Goal: Task Accomplishment & Management: Use online tool/utility

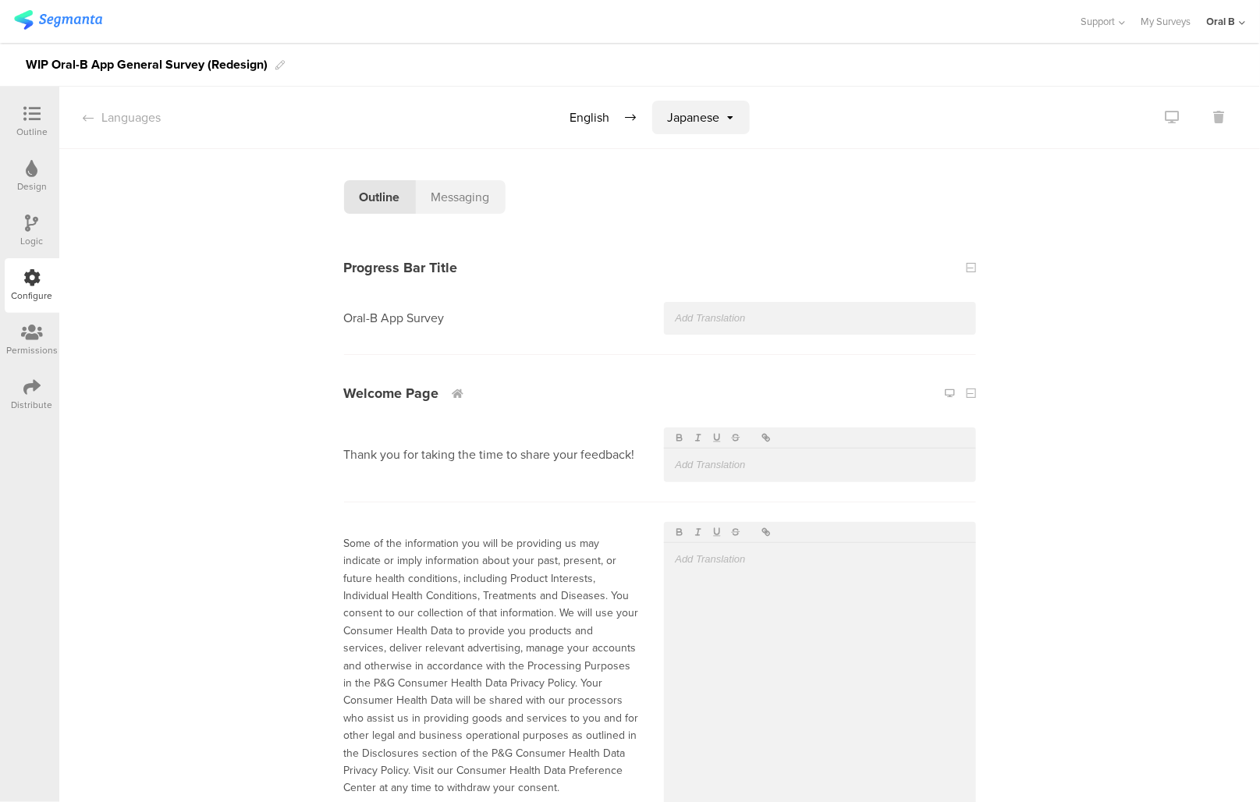
click at [27, 126] on div "Outline" at bounding box center [31, 132] width 31 height 14
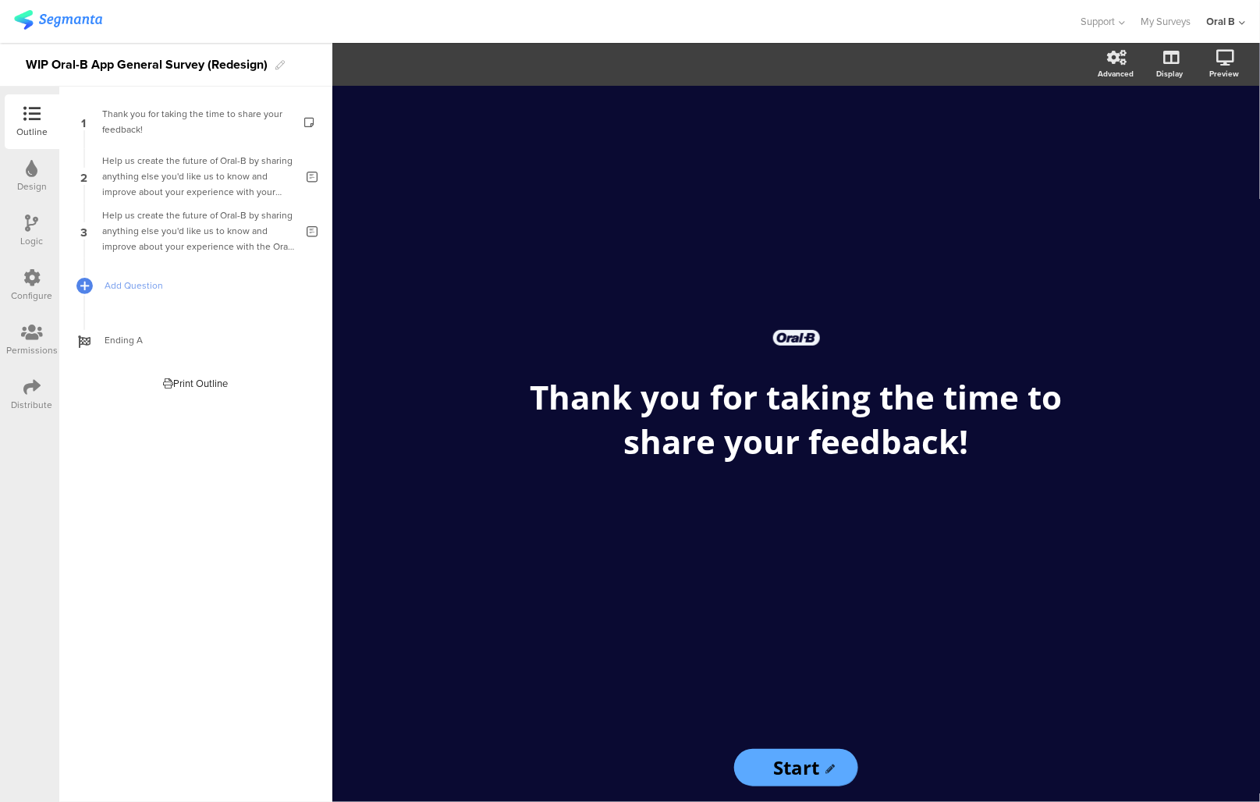
click at [48, 21] on img at bounding box center [58, 20] width 88 height 20
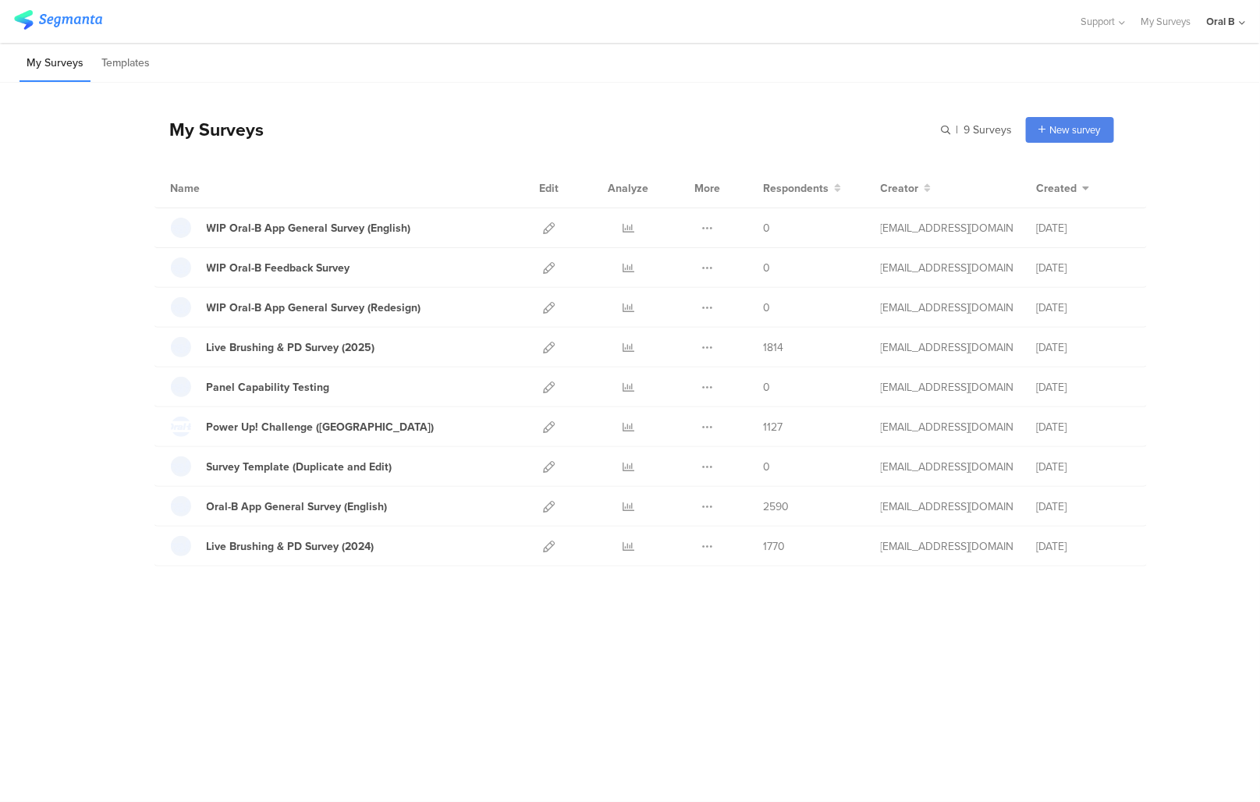
click at [491, 675] on div "My Surveys | 9 Surveys New survey Start from scratch Choose from templates Name…" at bounding box center [630, 403] width 1260 height 641
click at [284, 501] on div "Oral-B App General Survey (English)" at bounding box center [297, 507] width 181 height 16
click at [554, 503] on icon at bounding box center [550, 507] width 12 height 12
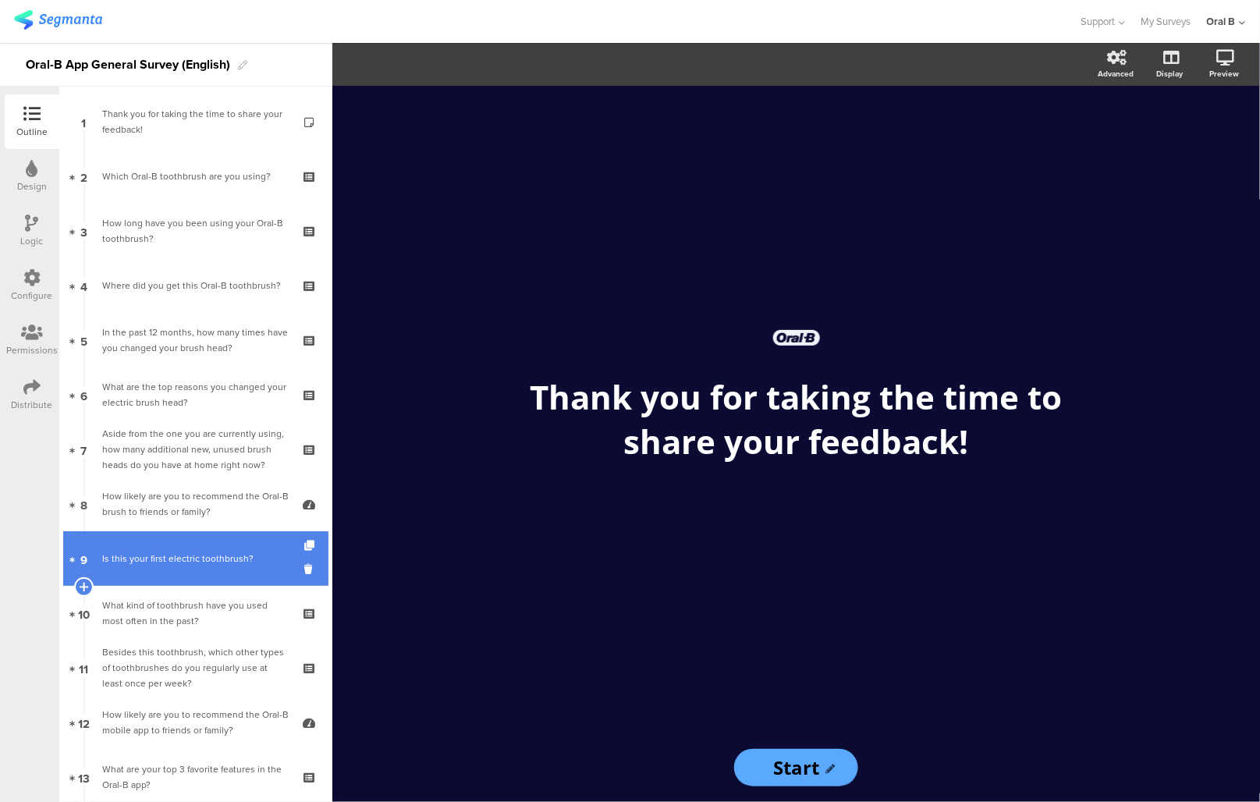
scroll to position [201, 0]
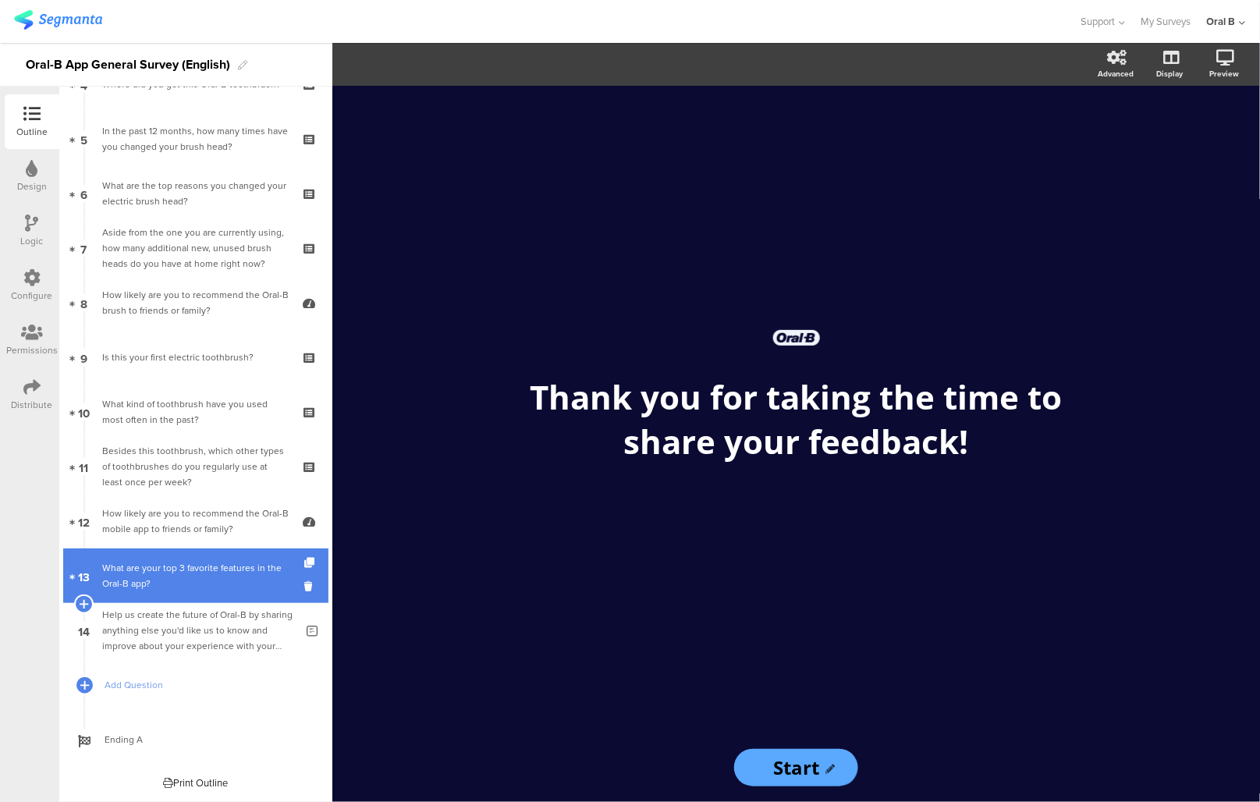
click at [158, 573] on div "What are your top 3 favorite features in the Oral-B app?" at bounding box center [195, 575] width 186 height 31
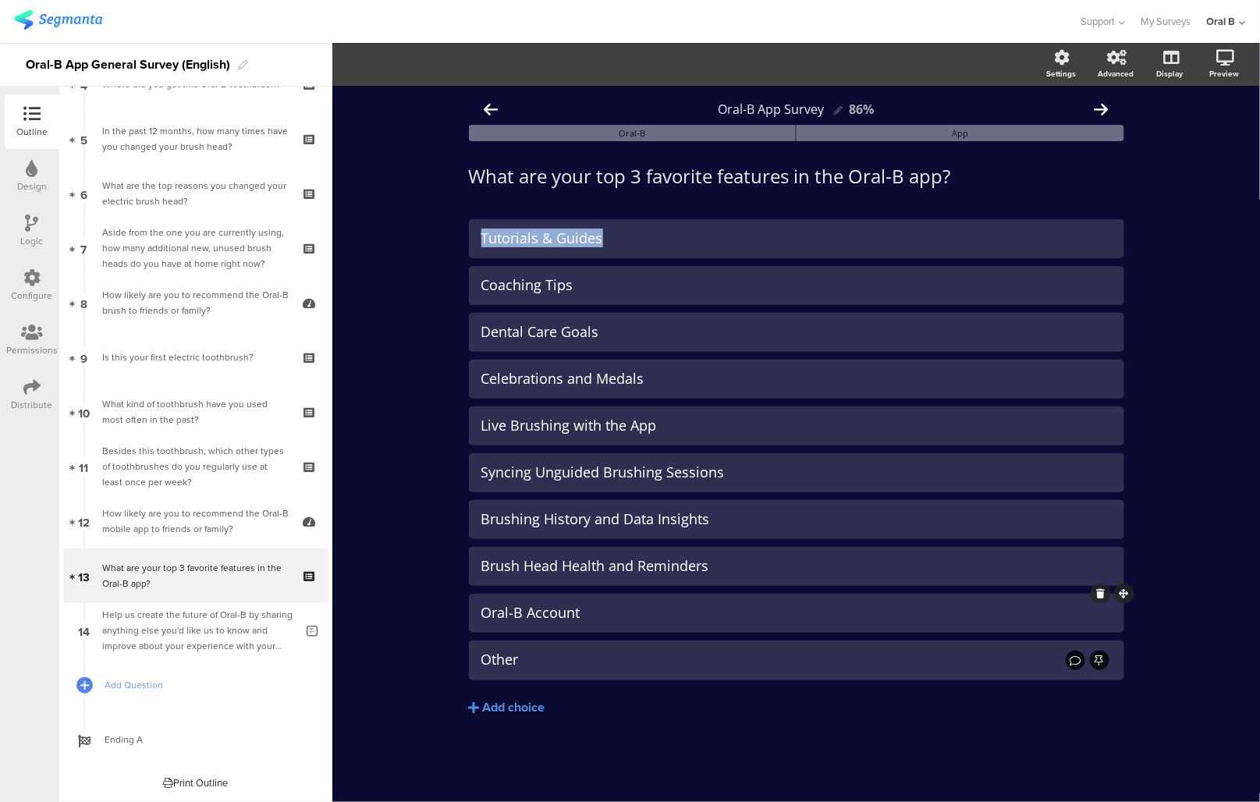
drag, startPoint x: 452, startPoint y: 211, endPoint x: 588, endPoint y: 614, distance: 425.6
click at [588, 615] on div "Oral-B App Survey 86% Oral-B App What are your top 3 favorite features in the O…" at bounding box center [796, 444] width 928 height 716
click at [455, 243] on div "Oral-B App Survey 86% Oral-B App What are your top 3 favorite features in the O…" at bounding box center [796, 438] width 687 height 704
drag, startPoint x: 497, startPoint y: 199, endPoint x: 608, endPoint y: 364, distance: 199.1
click at [608, 364] on div "Oral-B App Survey 86% Oral-B App What are your top 3 favorite features in the O…" at bounding box center [796, 438] width 655 height 688
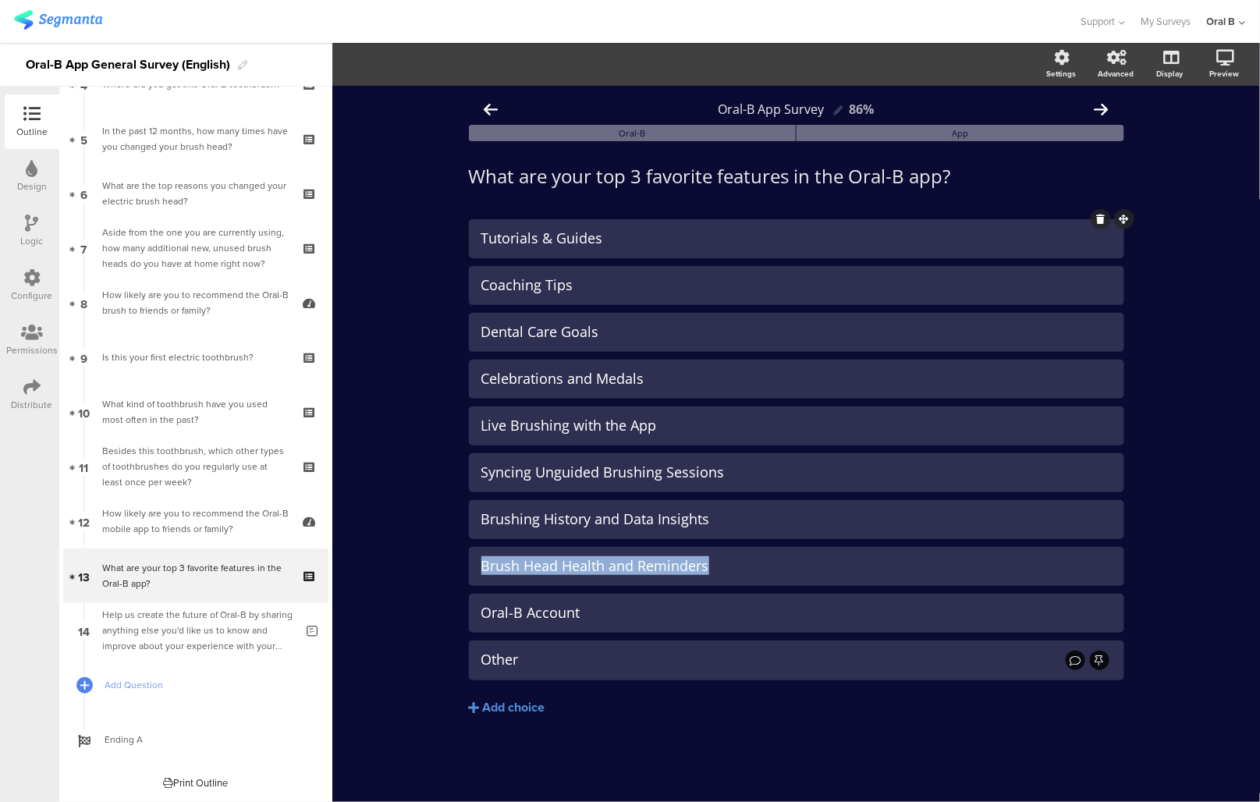
drag, startPoint x: 1160, startPoint y: 570, endPoint x: 479, endPoint y: 236, distance: 758.3
click at [479, 236] on div "Oral-B App Survey 86% Oral-B App What are your top 3 favorite features in the O…" at bounding box center [796, 444] width 928 height 716
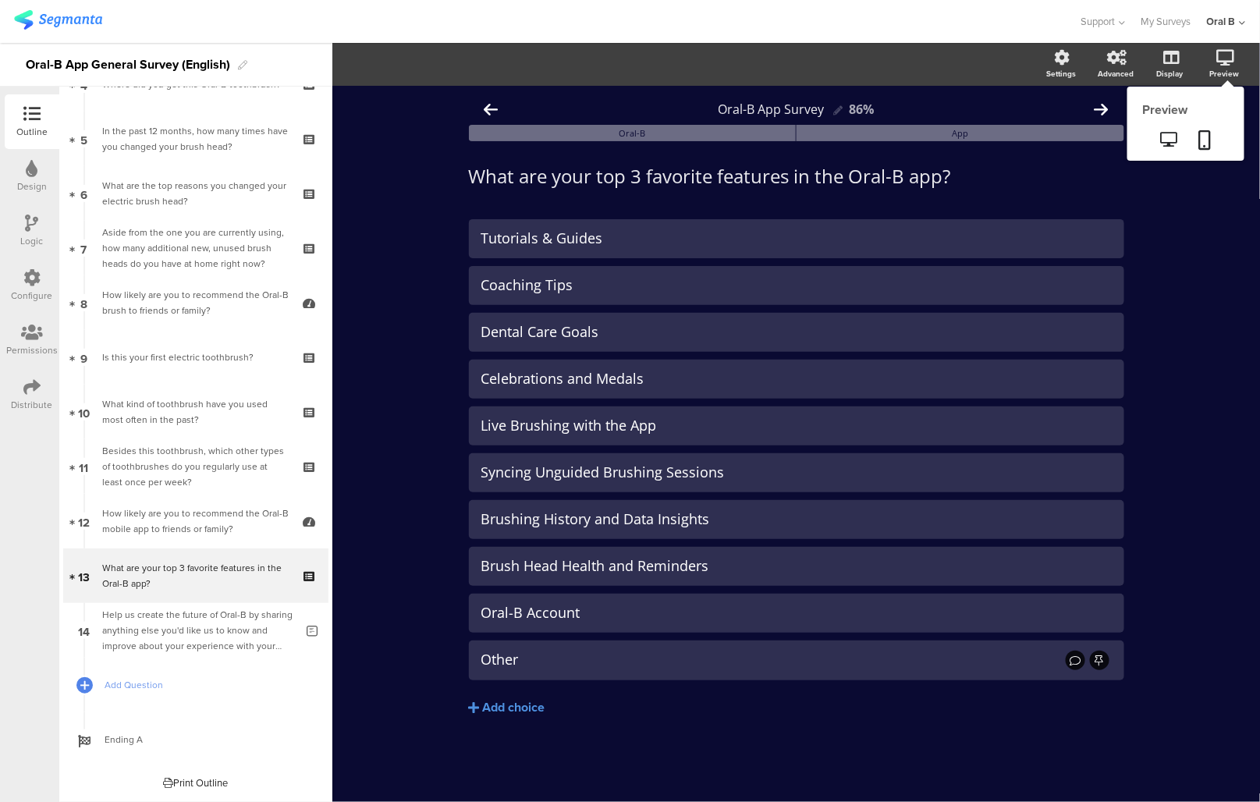
drag, startPoint x: 1230, startPoint y: 55, endPoint x: 1221, endPoint y: 57, distance: 8.9
click at [1230, 55] on icon at bounding box center [1226, 58] width 18 height 16
click at [1199, 130] on icon at bounding box center [1205, 140] width 12 height 20
